Goal: Find specific page/section: Find specific page/section

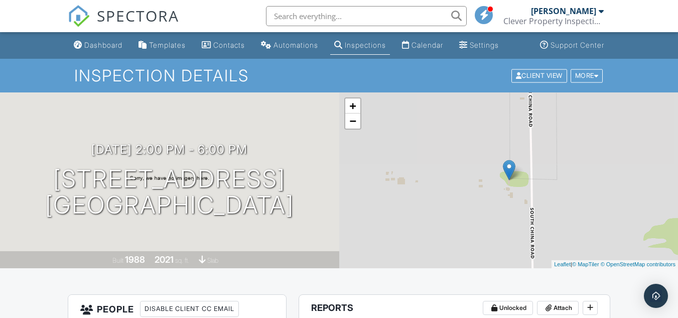
click at [599, 11] on div at bounding box center [601, 11] width 5 height 8
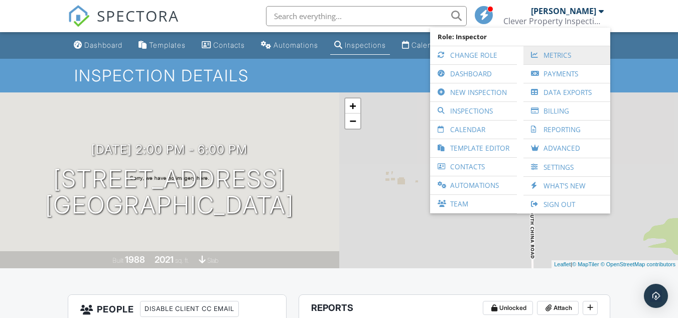
click at [556, 52] on link "Metrics" at bounding box center [567, 55] width 77 height 18
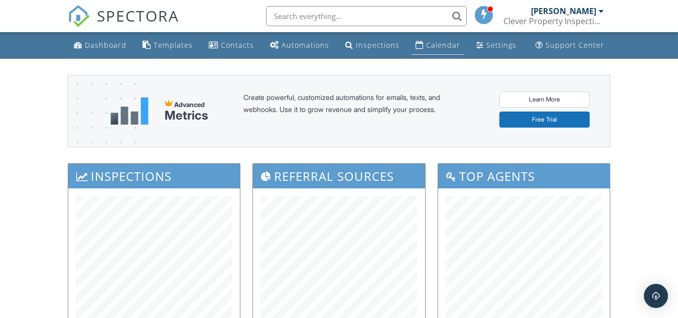
click at [432, 45] on div "Calendar" at bounding box center [443, 45] width 34 height 10
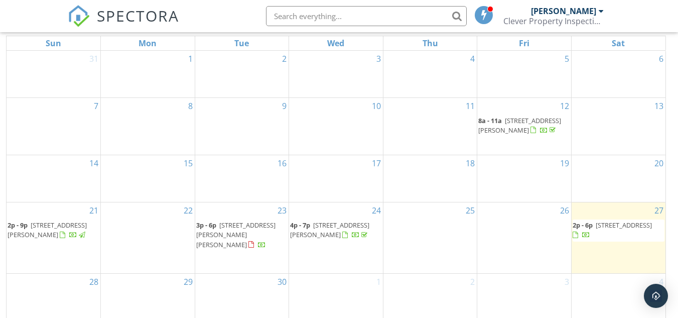
scroll to position [134, 0]
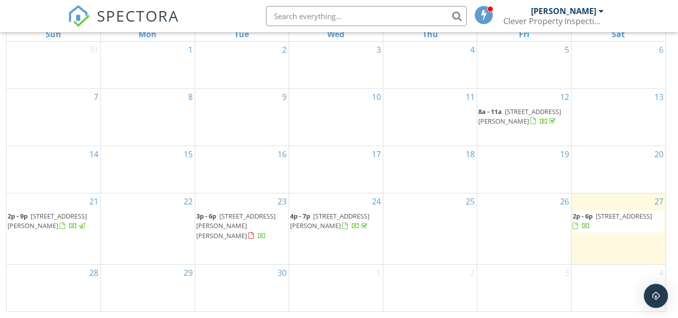
click at [605, 220] on span "[STREET_ADDRESS]" at bounding box center [624, 215] width 56 height 9
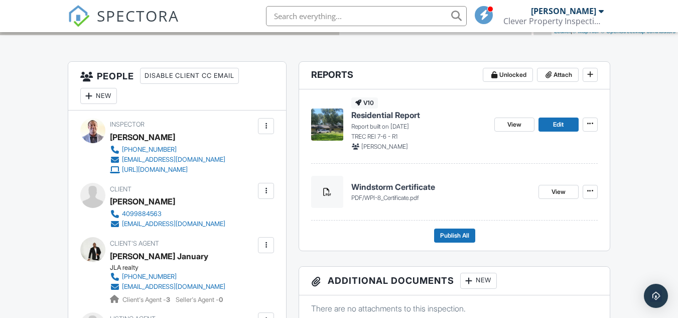
scroll to position [212, 0]
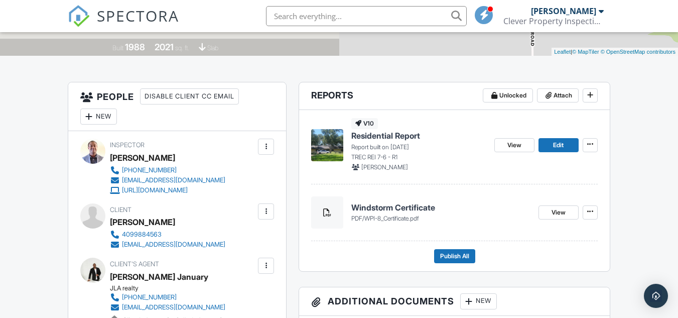
drag, startPoint x: 684, startPoint y: 56, endPoint x: 673, endPoint y: 92, distance: 37.7
click at [509, 148] on span "View" at bounding box center [515, 145] width 14 height 10
